Goal: Task Accomplishment & Management: Manage account settings

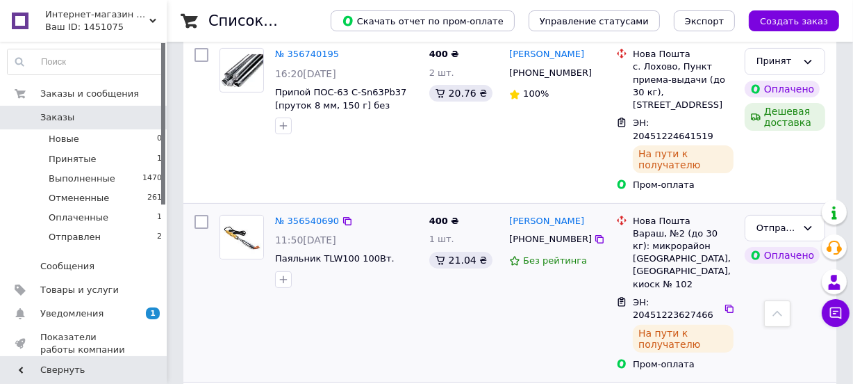
scroll to position [252, 0]
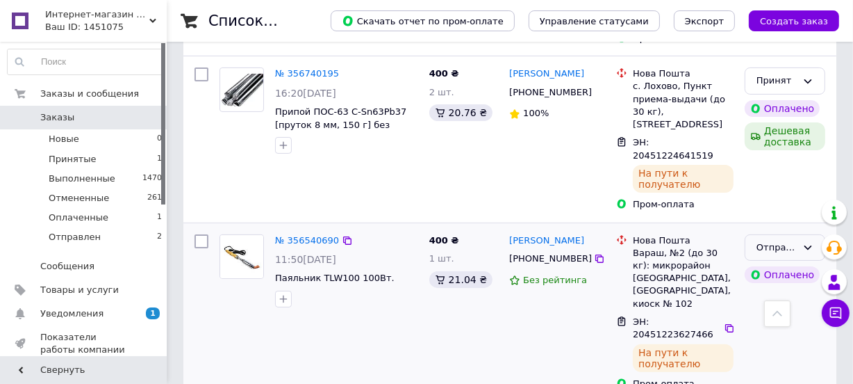
click at [810, 242] on icon at bounding box center [808, 247] width 11 height 11
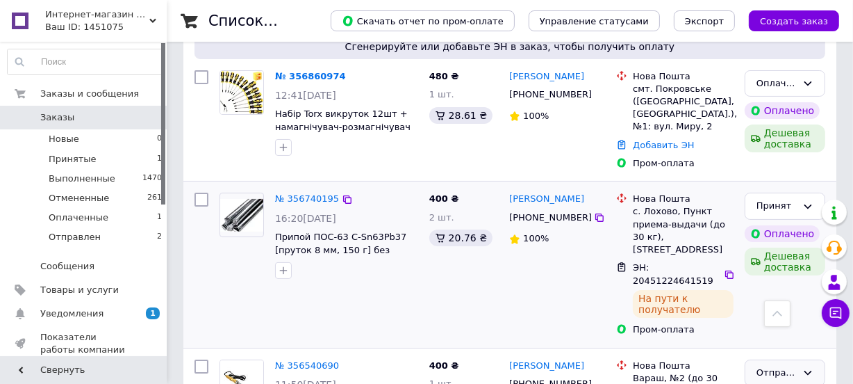
scroll to position [126, 0]
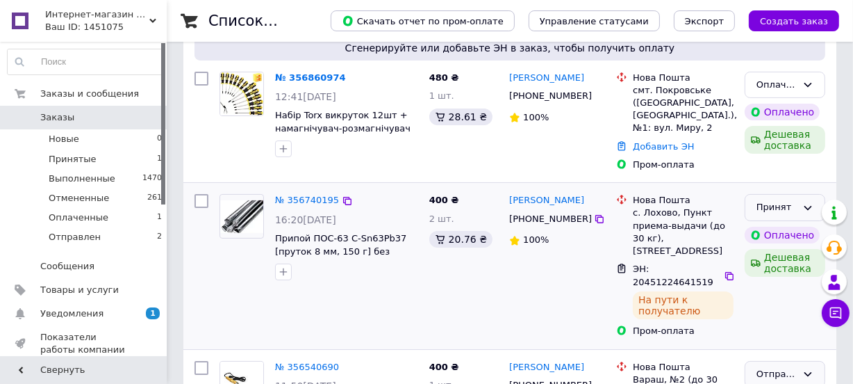
click at [807, 206] on icon at bounding box center [808, 207] width 11 height 11
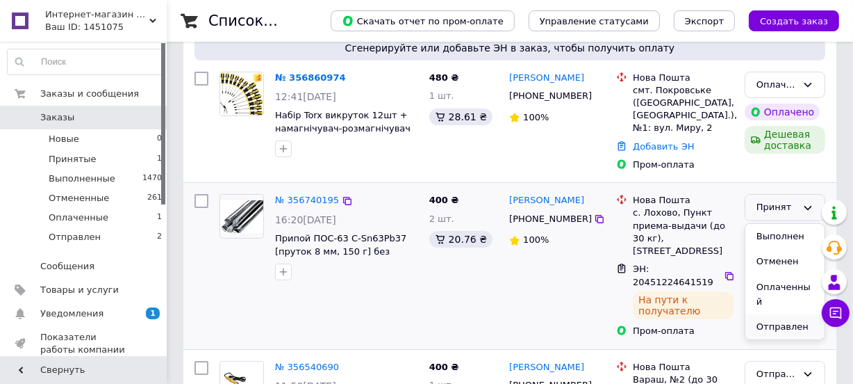
click at [766, 314] on li "Отправлен" at bounding box center [785, 327] width 79 height 26
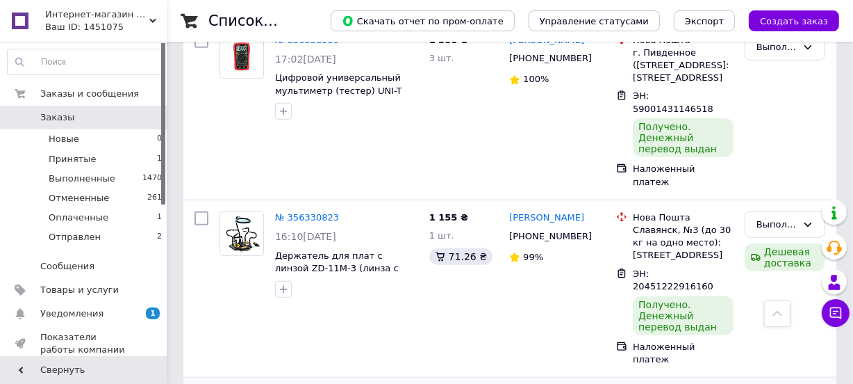
scroll to position [821, 0]
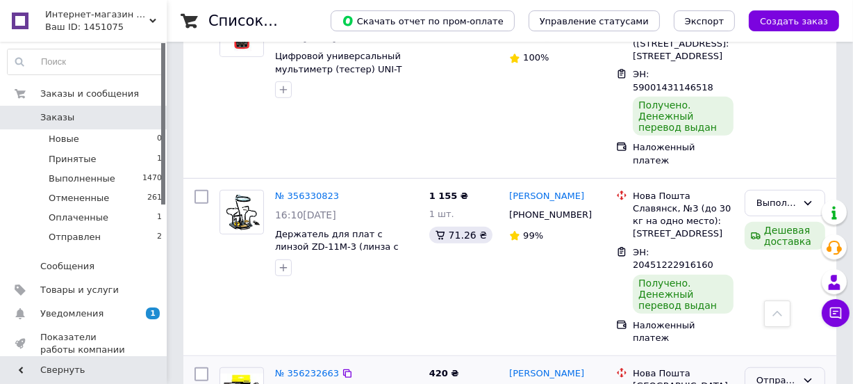
click at [807, 378] on icon at bounding box center [809, 380] width 8 height 4
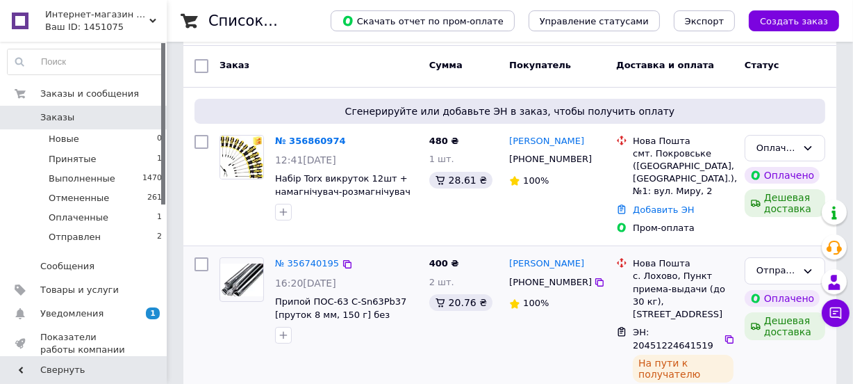
scroll to position [0, 0]
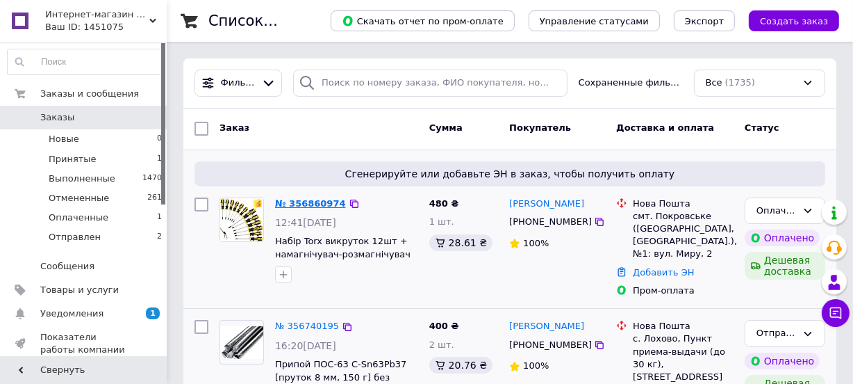
click at [309, 204] on link "№ 356860974" at bounding box center [310, 203] width 71 height 10
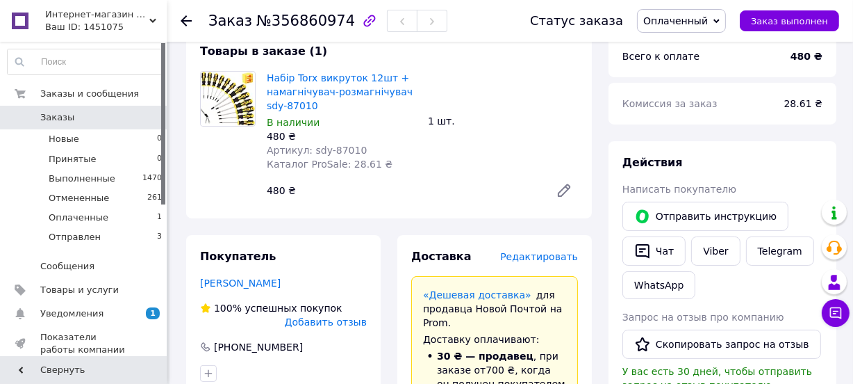
scroll to position [75, 0]
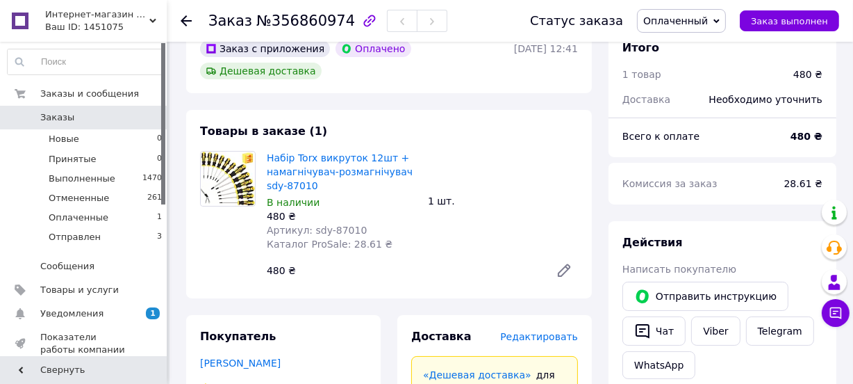
click at [720, 19] on icon at bounding box center [717, 21] width 6 height 6
click at [696, 48] on li "Принят" at bounding box center [682, 48] width 88 height 21
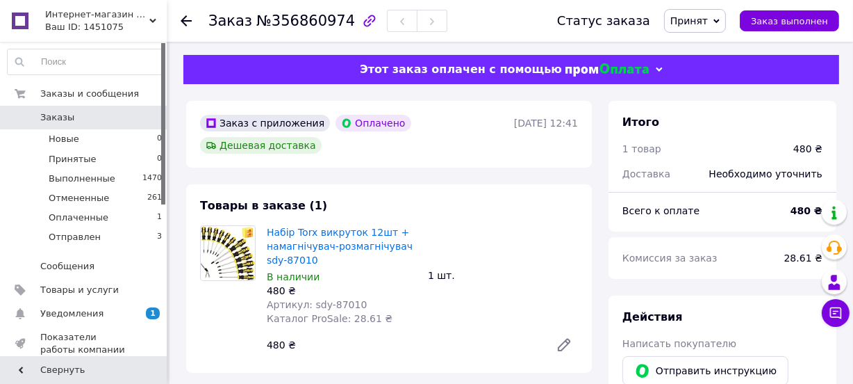
scroll to position [0, 0]
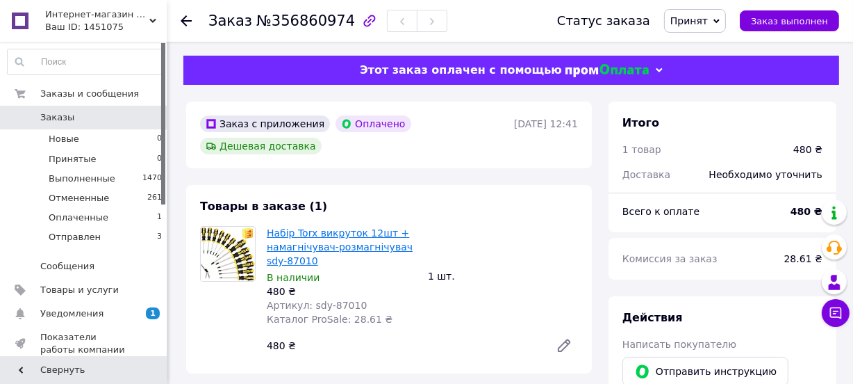
click at [325, 240] on link "Набір Torx викруток 12шт + намагнічувач-розмагнічувач sdy-87010" at bounding box center [340, 246] width 146 height 39
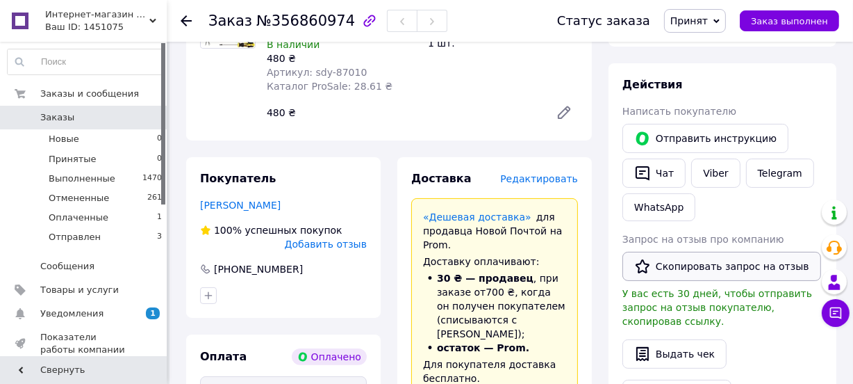
scroll to position [63, 0]
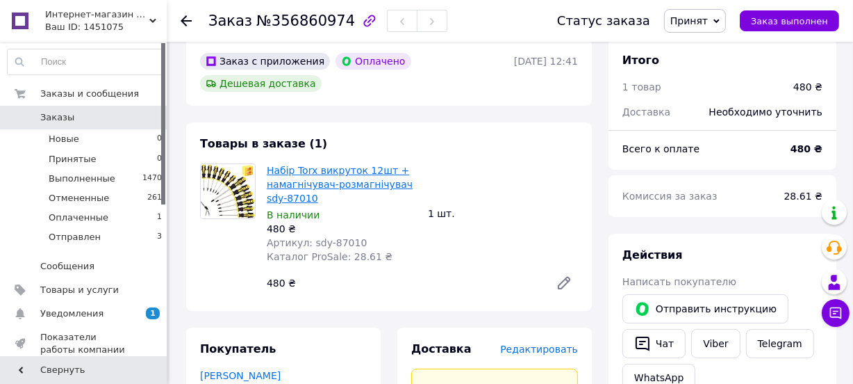
click at [285, 179] on link "Набір Torx викруток 12шт + намагнічувач-розмагнічувач sdy-87010" at bounding box center [340, 184] width 146 height 39
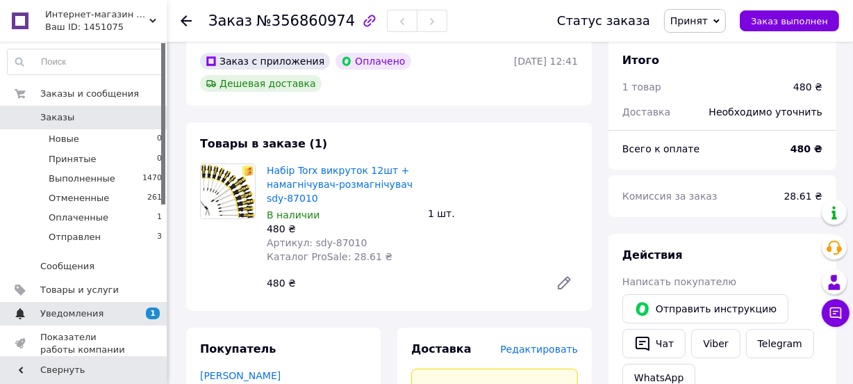
click at [58, 315] on span "Уведомления" at bounding box center [71, 313] width 63 height 13
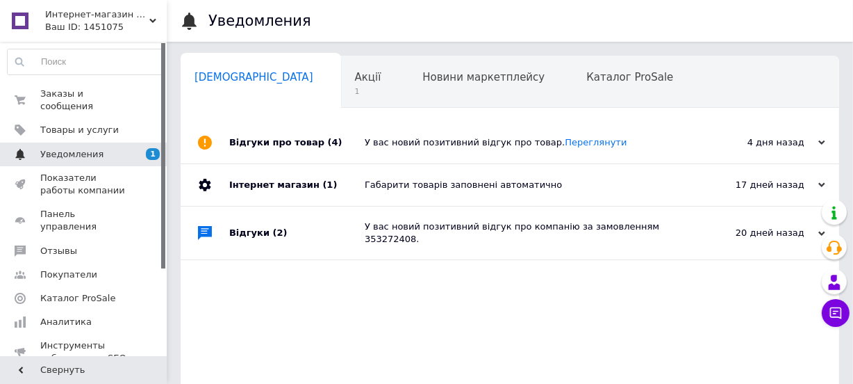
scroll to position [0, 7]
click at [568, 141] on link "Переглянути" at bounding box center [596, 142] width 62 height 10
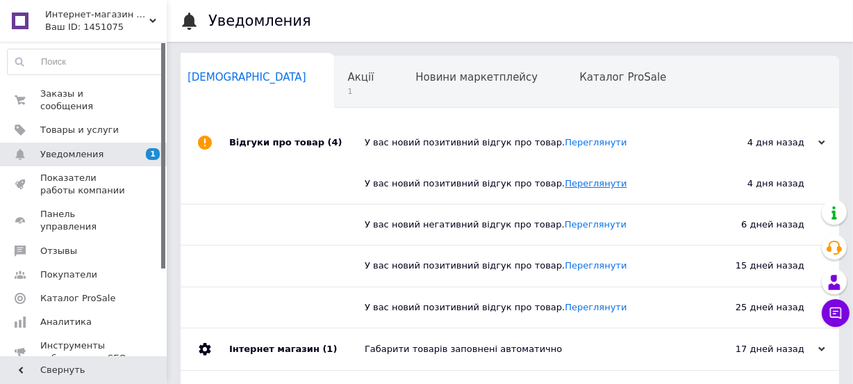
click at [568, 185] on link "Переглянути" at bounding box center [596, 183] width 62 height 10
click at [348, 75] on span "Акції" at bounding box center [361, 77] width 26 height 13
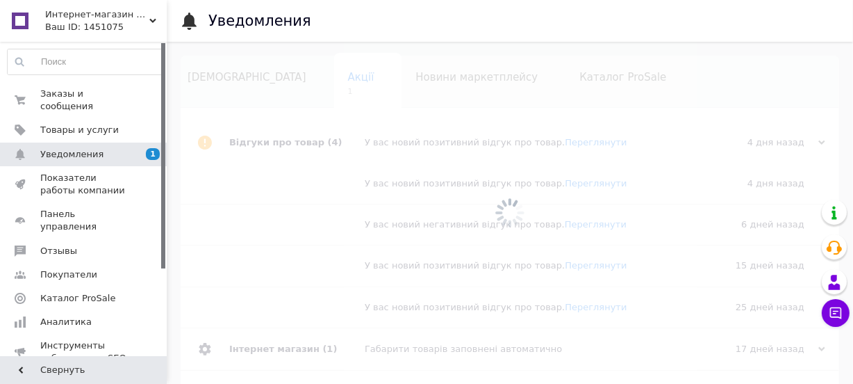
scroll to position [0, 29]
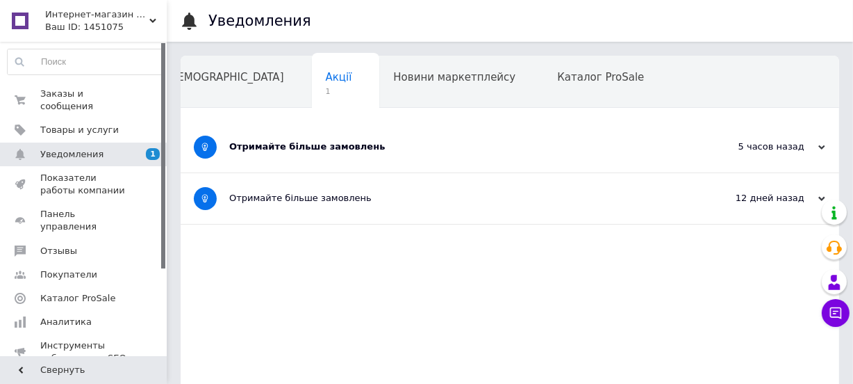
click at [311, 146] on div "Отримайте більше замовлень" at bounding box center [457, 146] width 457 height 13
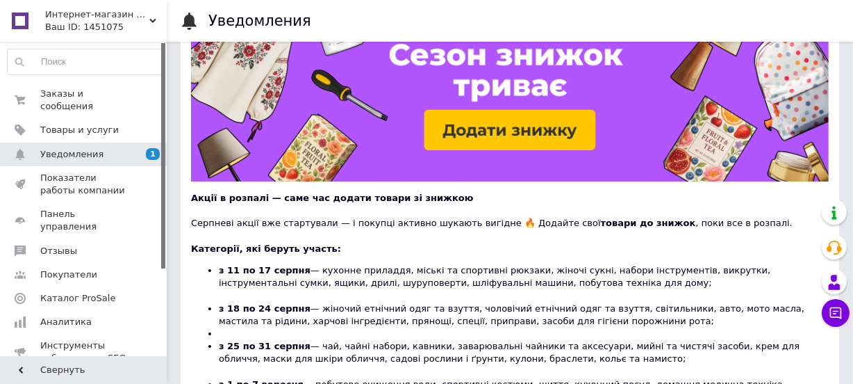
scroll to position [0, 0]
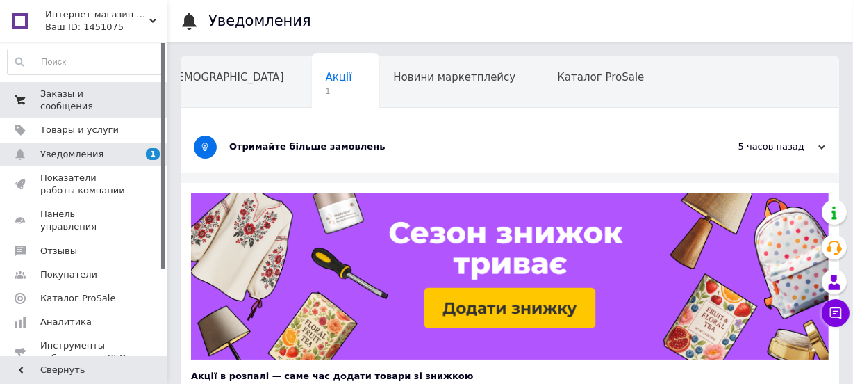
click at [88, 91] on span "Заказы и сообщения" at bounding box center [84, 100] width 88 height 25
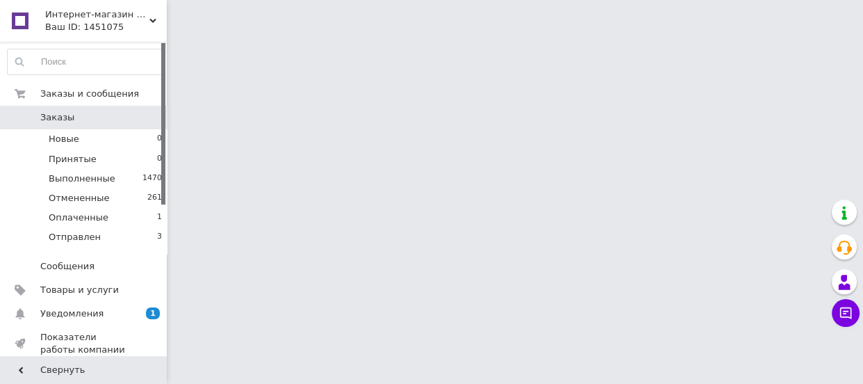
click at [57, 118] on span "Заказы" at bounding box center [57, 117] width 34 height 13
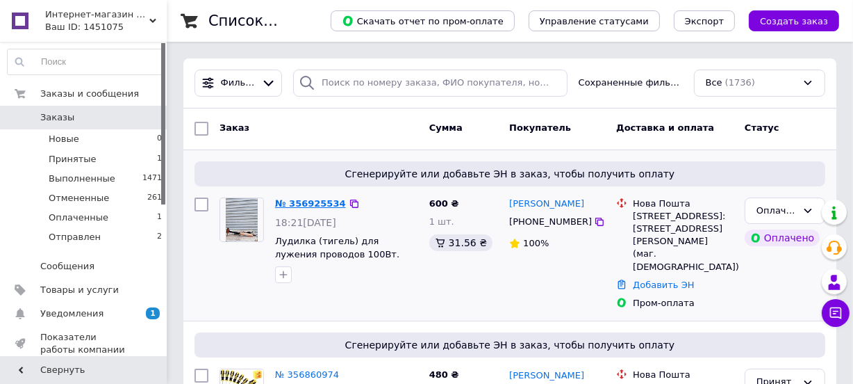
click at [304, 206] on link "№ 356925534" at bounding box center [310, 203] width 71 height 10
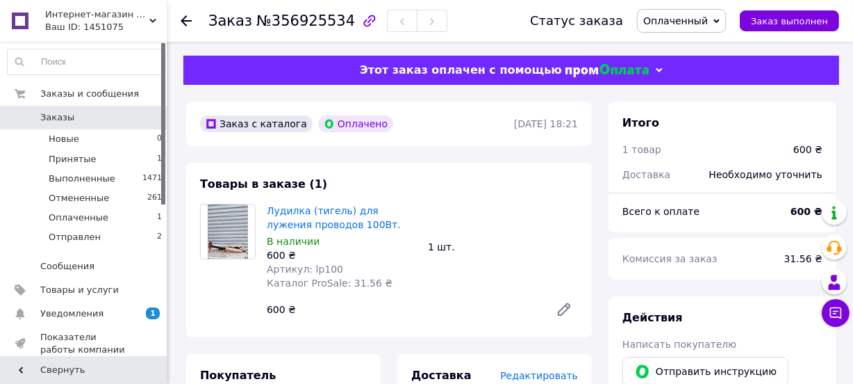
click at [720, 20] on icon at bounding box center [717, 21] width 6 height 6
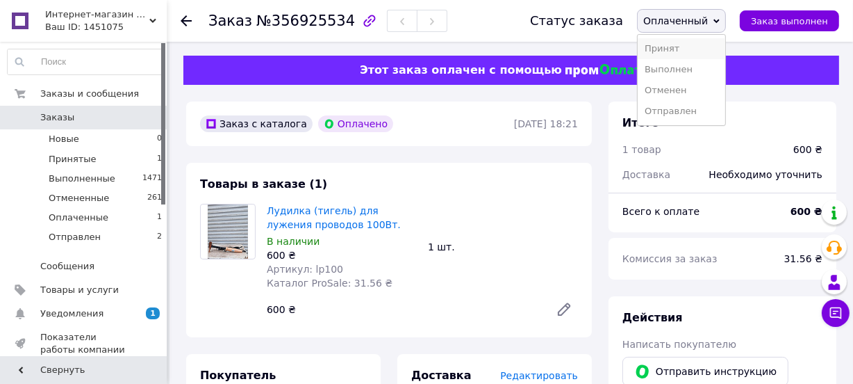
click at [696, 47] on li "Принят" at bounding box center [682, 48] width 88 height 21
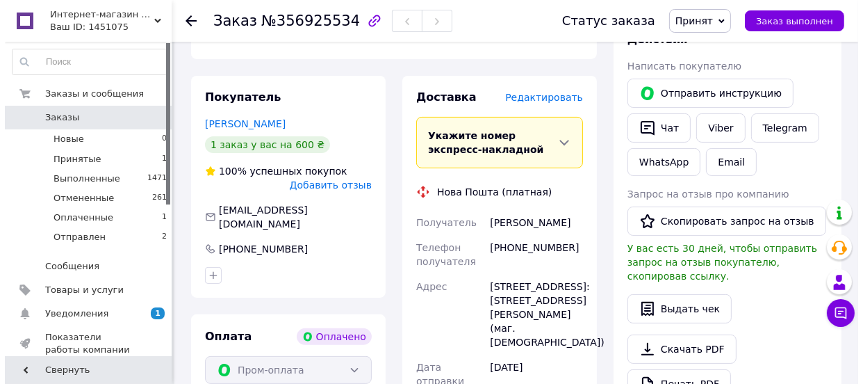
scroll to position [252, 0]
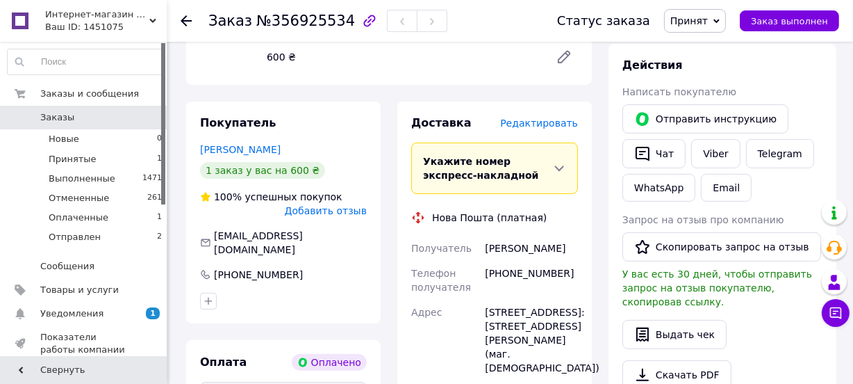
click at [541, 124] on span "Редактировать" at bounding box center [539, 122] width 78 height 11
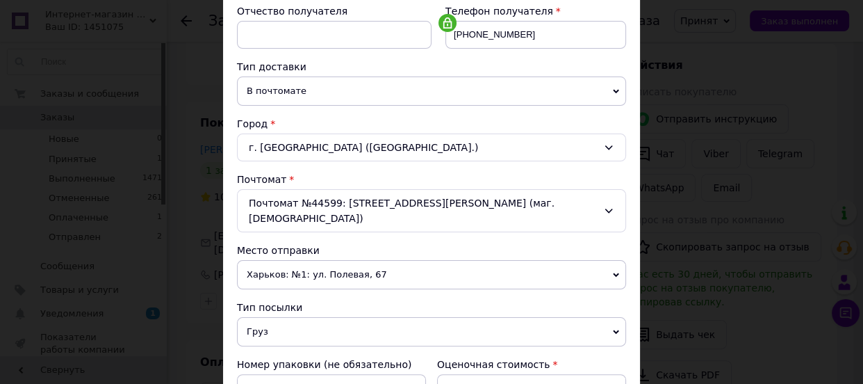
scroll to position [315, 0]
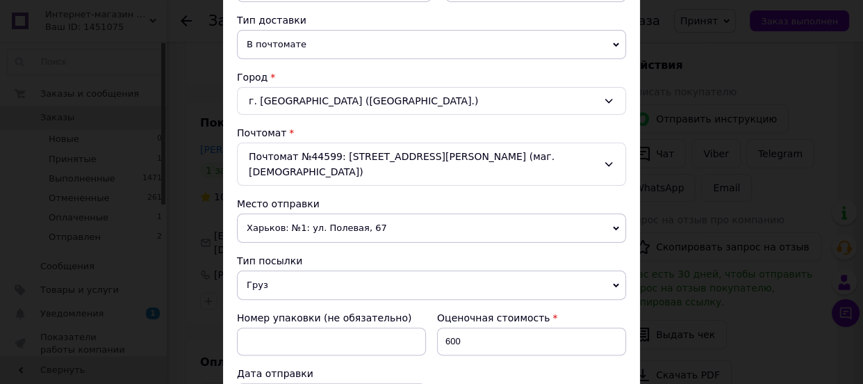
click at [613, 225] on icon at bounding box center [616, 228] width 6 height 6
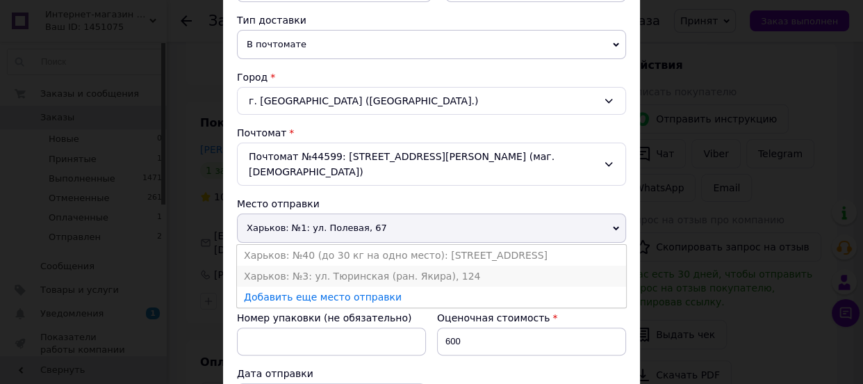
click at [442, 265] on li "Харьков: №3: ул. Тюринская (ран. Якира), 124" at bounding box center [431, 275] width 389 height 21
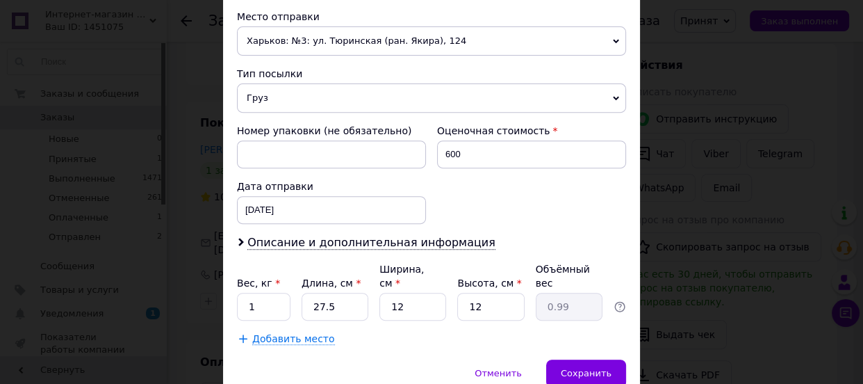
scroll to position [505, 0]
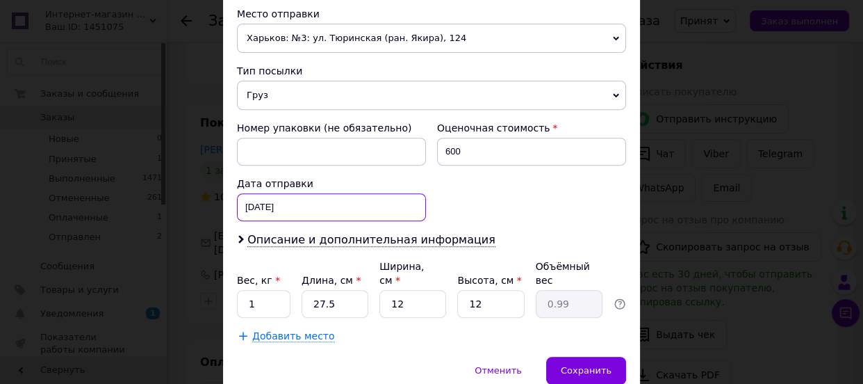
click at [275, 193] on div "[DATE] < 2025 > < Август > Пн Вт Ср Чт Пт Сб Вс 28 29 30 31 1 2 3 4 5 6 7 8 9 1…" at bounding box center [331, 207] width 189 height 28
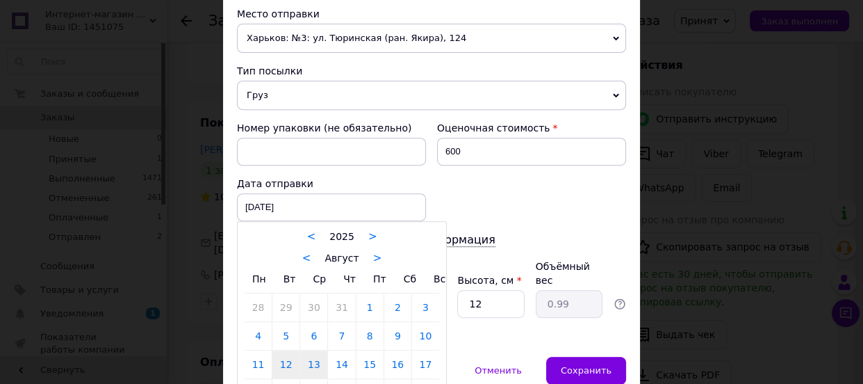
click at [309, 350] on link "13" at bounding box center [313, 364] width 27 height 28
type input "[DATE]"
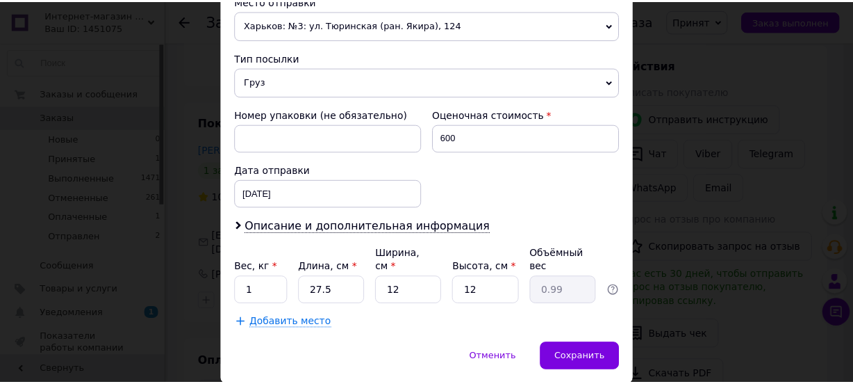
scroll to position [537, 0]
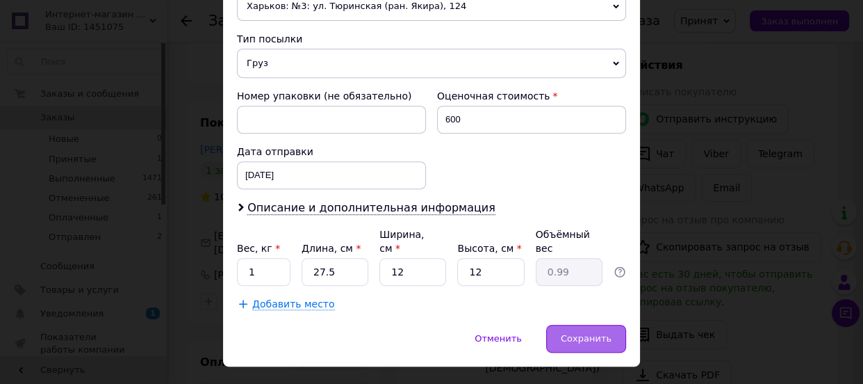
click at [580, 333] on span "Сохранить" at bounding box center [586, 338] width 51 height 10
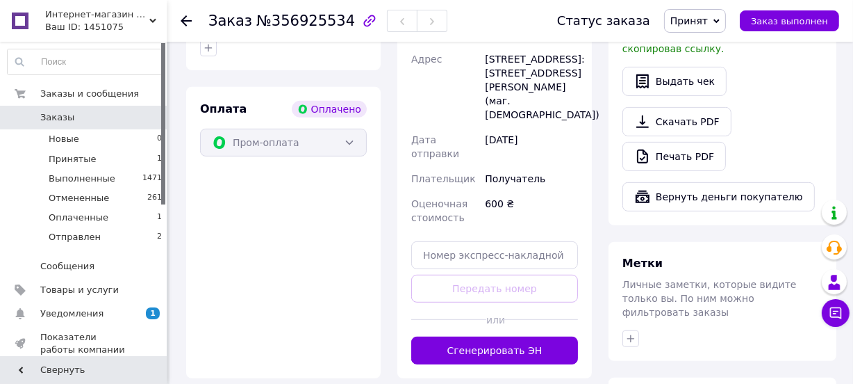
scroll to position [568, 0]
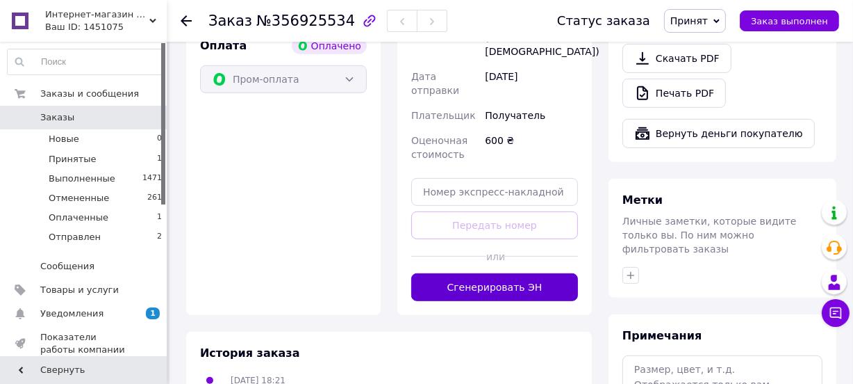
click at [475, 275] on button "Сгенерировать ЭН" at bounding box center [494, 287] width 167 height 28
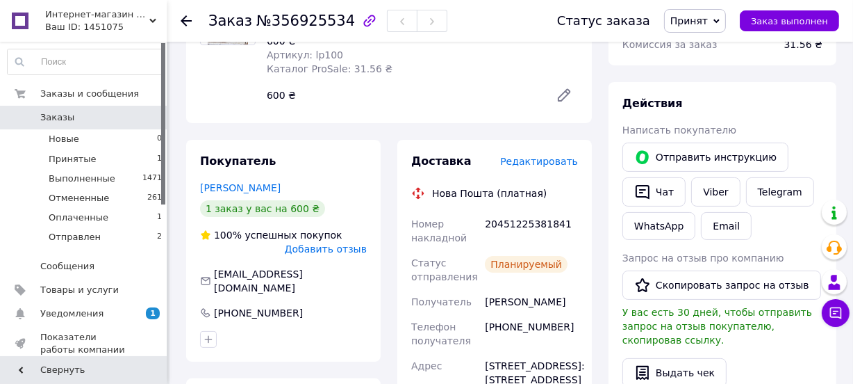
scroll to position [189, 0]
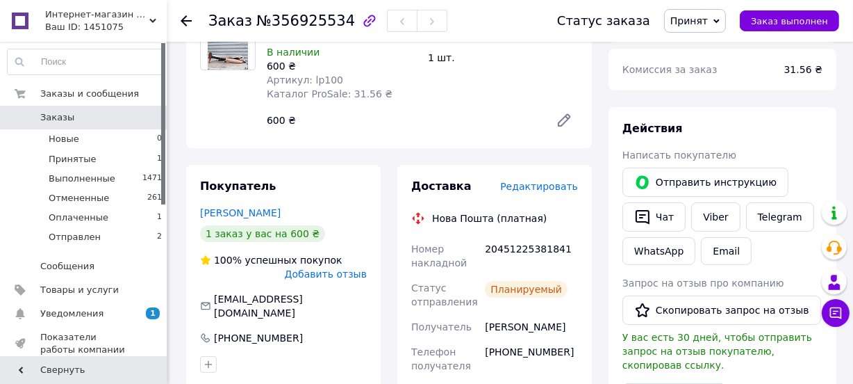
click at [56, 115] on span "Заказы" at bounding box center [57, 117] width 34 height 13
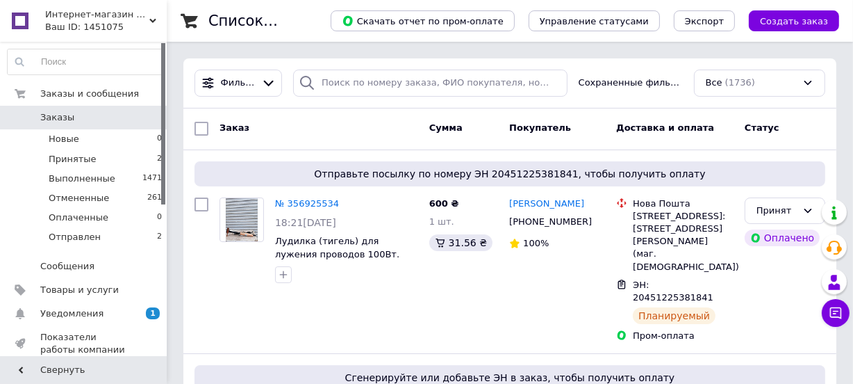
click at [152, 17] on icon at bounding box center [152, 20] width 7 height 7
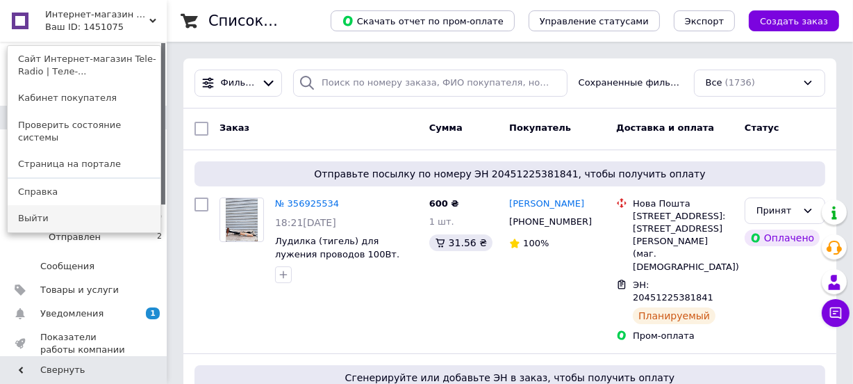
click at [67, 213] on link "Выйти" at bounding box center [84, 218] width 153 height 26
